Goal: Task Accomplishment & Management: Use online tool/utility

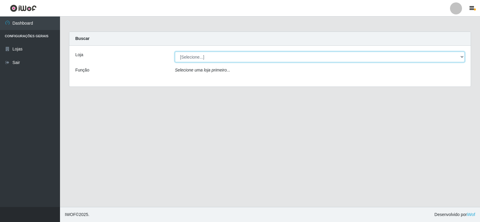
drag, startPoint x: 287, startPoint y: 57, endPoint x: 284, endPoint y: 61, distance: 4.6
click at [287, 57] on select "[Selecione...] Rede Compras Supermercados - LOJA 2" at bounding box center [320, 57] width 290 height 11
select select "161"
click at [175, 52] on select "[Selecione...] Rede Compras Supermercados - LOJA 2" at bounding box center [320, 57] width 290 height 11
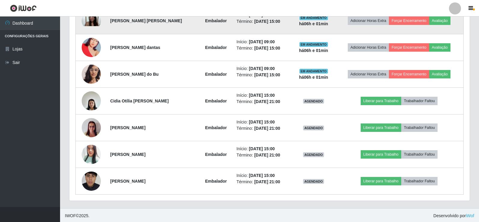
scroll to position [254, 0]
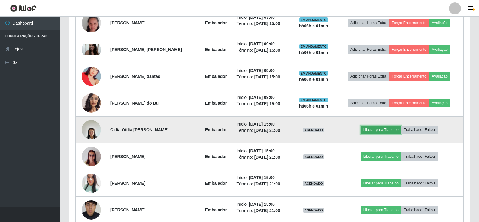
click at [384, 128] on button "Liberar para Trabalho" at bounding box center [380, 129] width 41 height 8
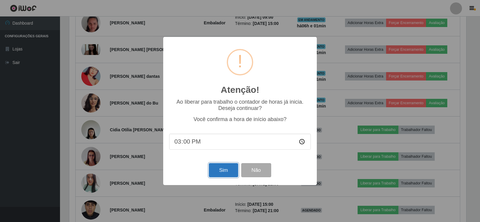
click at [227, 172] on button "Sim" at bounding box center [223, 170] width 29 height 14
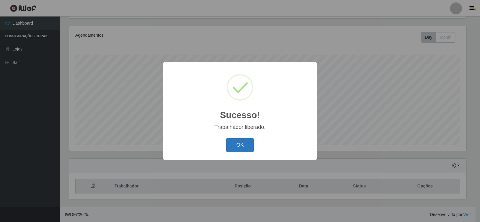
click at [244, 145] on button "OK" at bounding box center [240, 145] width 28 height 14
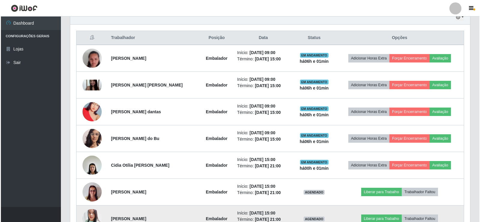
scroll to position [250, 0]
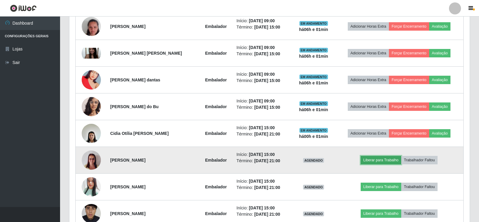
click at [375, 161] on button "Liberar para Trabalho" at bounding box center [380, 160] width 41 height 8
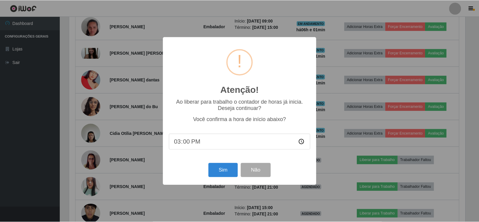
scroll to position [125, 397]
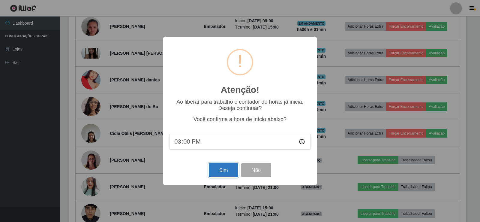
click at [220, 169] on button "Sim" at bounding box center [223, 170] width 29 height 14
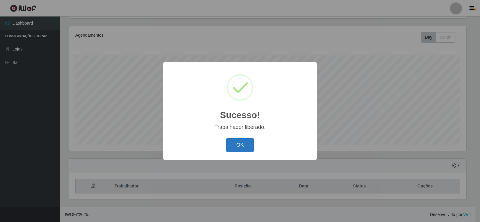
click at [251, 145] on button "OK" at bounding box center [240, 145] width 28 height 14
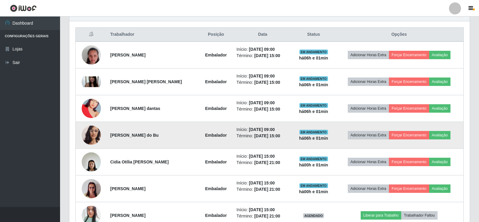
scroll to position [280, 0]
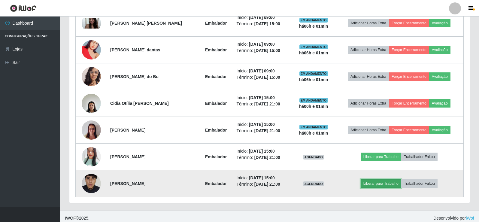
click at [384, 184] on button "Liberar para Trabalho" at bounding box center [380, 183] width 41 height 8
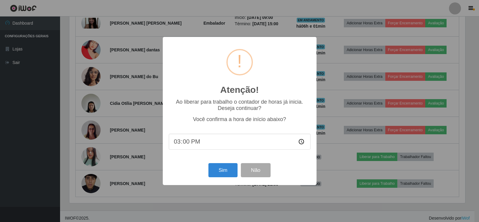
scroll to position [125, 397]
click at [226, 166] on button "Sim" at bounding box center [223, 170] width 29 height 14
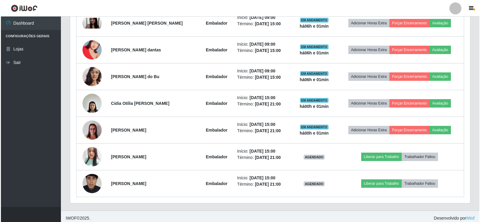
scroll to position [0, 0]
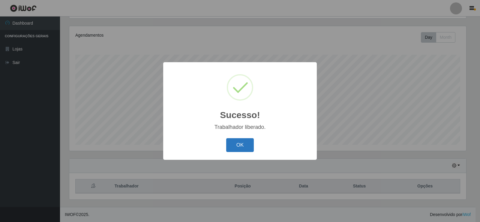
click at [240, 144] on button "OK" at bounding box center [240, 145] width 28 height 14
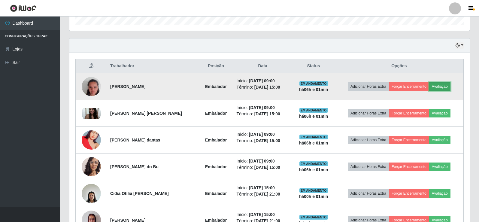
click at [445, 86] on button "Avaliação" at bounding box center [439, 86] width 21 height 8
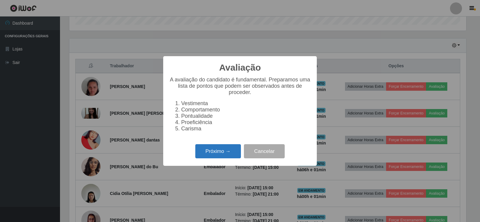
click at [224, 154] on button "Próximo →" at bounding box center [218, 151] width 46 height 14
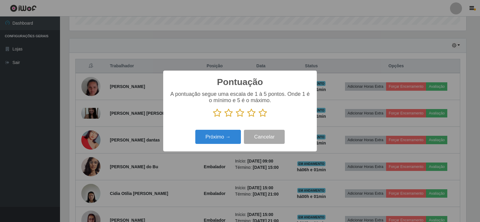
click at [262, 114] on icon at bounding box center [263, 112] width 8 height 9
click at [259, 117] on input "radio" at bounding box center [259, 117] width 0 height 0
click at [208, 138] on button "Próximo →" at bounding box center [218, 137] width 46 height 14
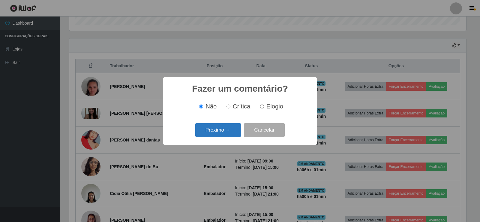
click at [227, 130] on button "Próximo →" at bounding box center [218, 130] width 46 height 14
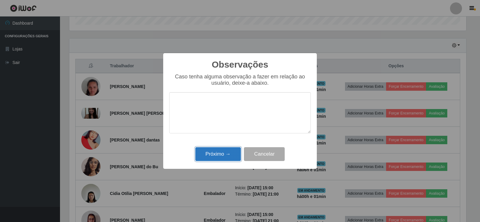
click at [226, 150] on button "Próximo →" at bounding box center [218, 154] width 46 height 14
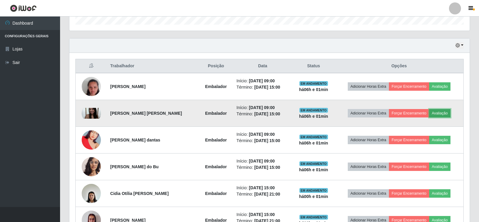
click at [438, 112] on button "Avaliação" at bounding box center [439, 113] width 21 height 8
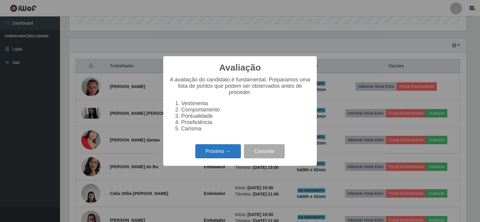
click at [209, 155] on button "Próximo →" at bounding box center [218, 151] width 46 height 14
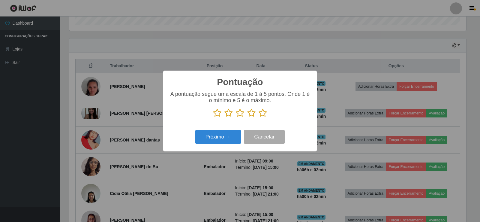
click at [260, 116] on icon at bounding box center [263, 112] width 8 height 9
click at [259, 117] on input "radio" at bounding box center [259, 117] width 0 height 0
click at [212, 135] on button "Próximo →" at bounding box center [218, 137] width 46 height 14
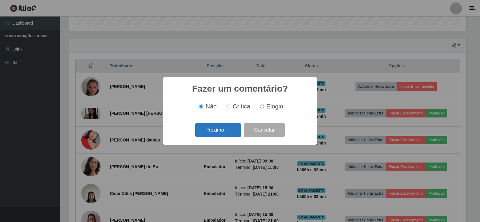
click at [216, 131] on button "Próximo →" at bounding box center [218, 130] width 46 height 14
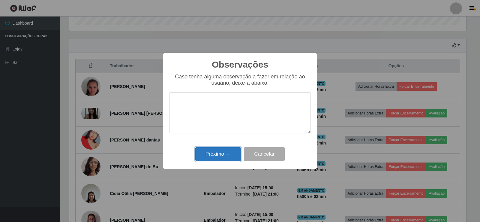
click at [224, 156] on button "Próximo →" at bounding box center [218, 154] width 46 height 14
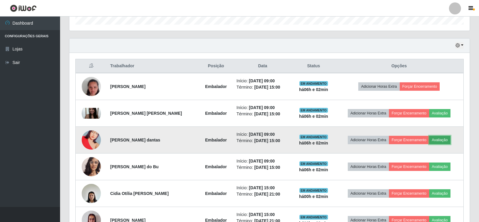
click at [437, 140] on button "Avaliação" at bounding box center [439, 140] width 21 height 8
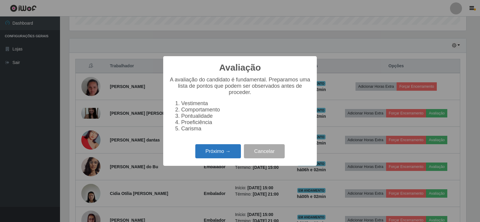
click at [214, 151] on button "Próximo →" at bounding box center [218, 151] width 46 height 14
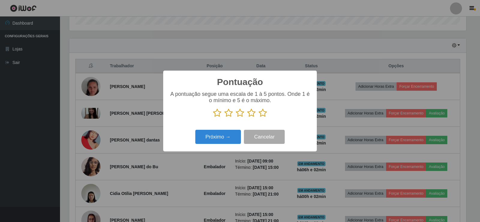
click at [266, 113] on icon at bounding box center [263, 112] width 8 height 9
click at [259, 117] on input "radio" at bounding box center [259, 117] width 0 height 0
click at [223, 134] on button "Próximo →" at bounding box center [218, 137] width 46 height 14
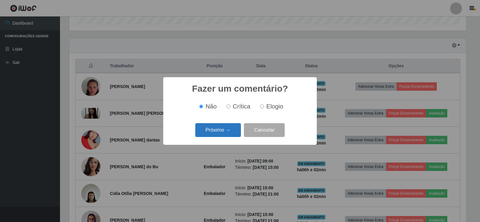
click at [228, 127] on button "Próximo →" at bounding box center [218, 130] width 46 height 14
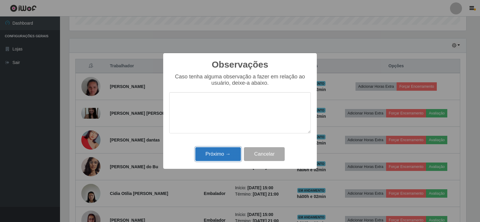
drag, startPoint x: 213, startPoint y: 152, endPoint x: 215, endPoint y: 150, distance: 3.6
click at [213, 153] on button "Próximo →" at bounding box center [218, 154] width 46 height 14
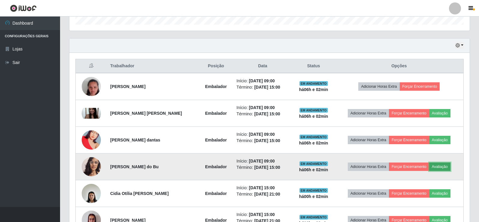
click at [438, 166] on button "Avaliação" at bounding box center [439, 166] width 21 height 8
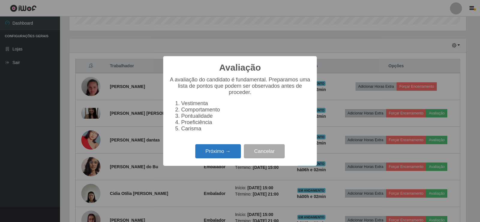
click at [212, 150] on button "Próximo →" at bounding box center [218, 151] width 46 height 14
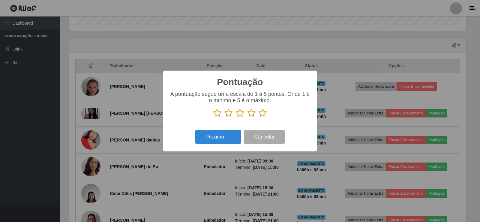
click at [260, 114] on icon at bounding box center [263, 112] width 8 height 9
click at [259, 117] on input "radio" at bounding box center [259, 117] width 0 height 0
click at [230, 130] on div "Próximo → Cancelar" at bounding box center [240, 136] width 142 height 17
click at [228, 136] on button "Próximo →" at bounding box center [218, 137] width 46 height 14
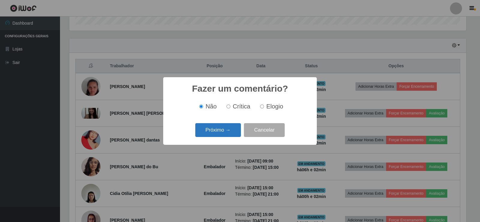
click at [226, 127] on button "Próximo →" at bounding box center [218, 130] width 46 height 14
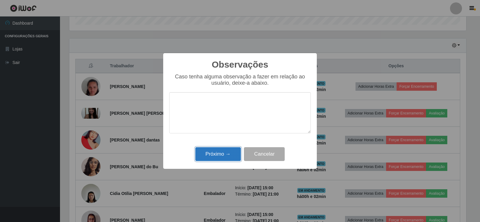
click at [217, 155] on button "Próximo →" at bounding box center [218, 154] width 46 height 14
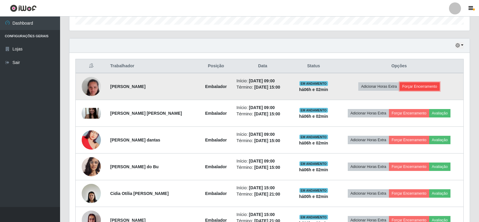
click at [425, 83] on button "Forçar Encerramento" at bounding box center [419, 86] width 40 height 8
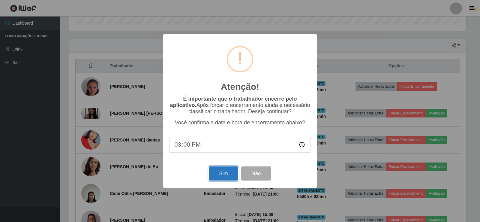
click at [224, 174] on button "Sim" at bounding box center [223, 173] width 29 height 14
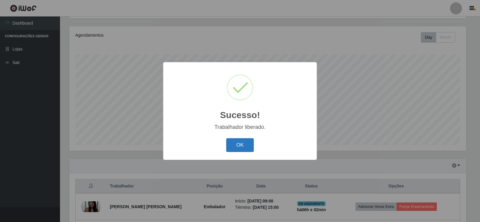
click at [239, 145] on button "OK" at bounding box center [240, 145] width 28 height 14
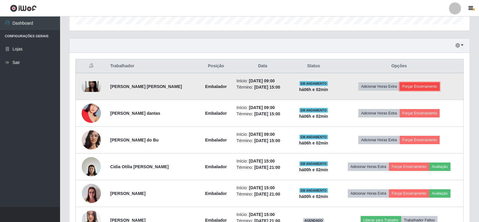
click at [413, 90] on button "Forçar Encerramento" at bounding box center [419, 86] width 40 height 8
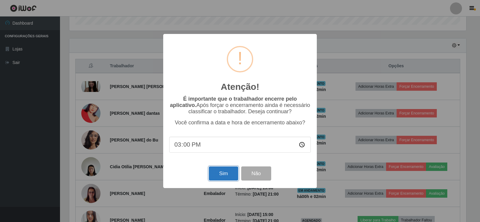
click at [226, 177] on button "Sim" at bounding box center [223, 173] width 29 height 14
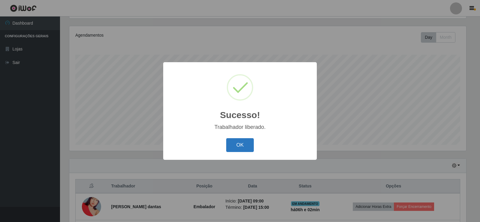
click at [232, 145] on button "OK" at bounding box center [240, 145] width 28 height 14
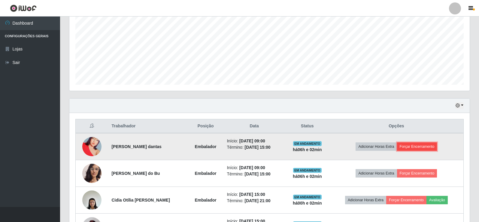
click at [407, 144] on button "Forçar Encerramento" at bounding box center [417, 146] width 40 height 8
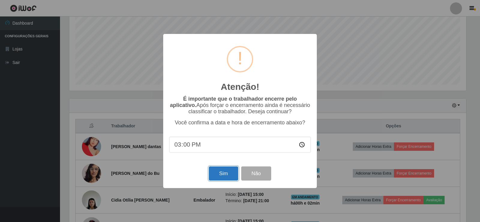
click at [228, 172] on button "Sim" at bounding box center [223, 173] width 29 height 14
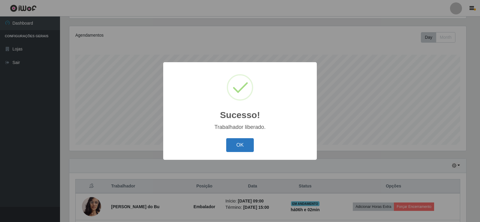
click at [247, 143] on button "OK" at bounding box center [240, 145] width 28 height 14
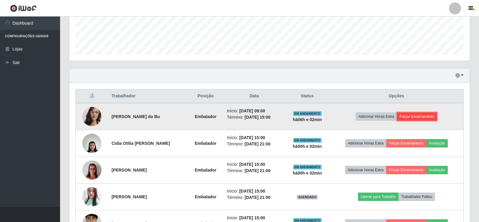
click at [421, 117] on button "Forçar Encerramento" at bounding box center [417, 116] width 40 height 8
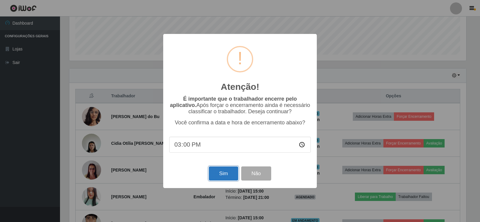
click at [220, 173] on button "Sim" at bounding box center [223, 173] width 29 height 14
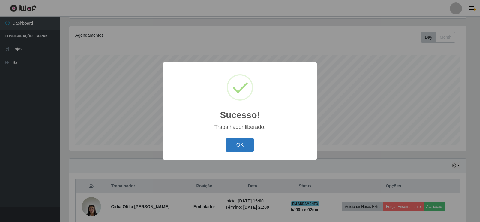
click at [252, 148] on button "OK" at bounding box center [240, 145] width 28 height 14
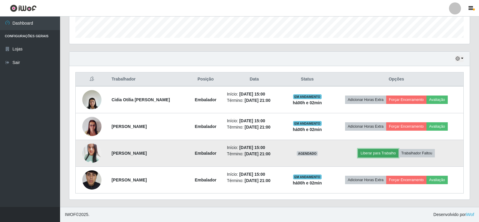
click at [390, 150] on button "Liberar para Trabalho" at bounding box center [378, 153] width 41 height 8
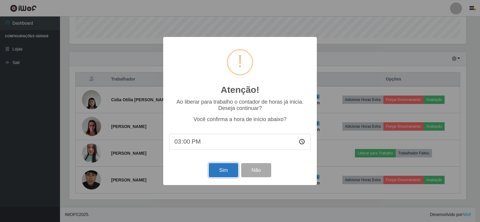
click at [214, 170] on button "Sim" at bounding box center [223, 170] width 29 height 14
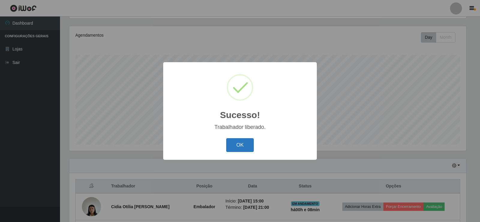
click at [251, 143] on button "OK" at bounding box center [240, 145] width 28 height 14
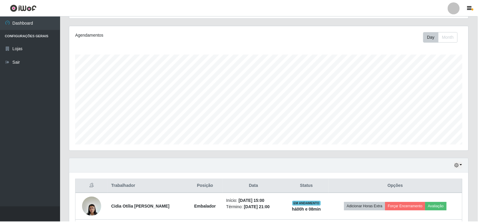
scroll to position [125, 400]
